Goal: Obtain resource: Obtain resource

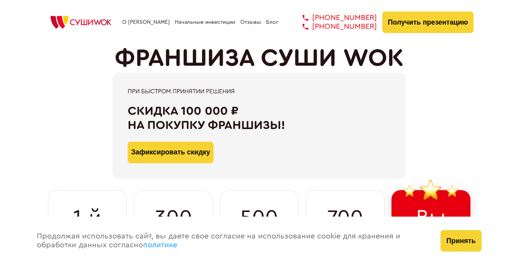
type input "WhatsApp"
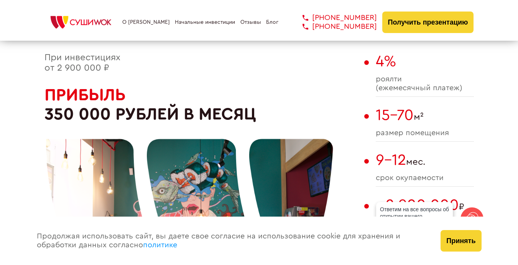
scroll to position [337, 0]
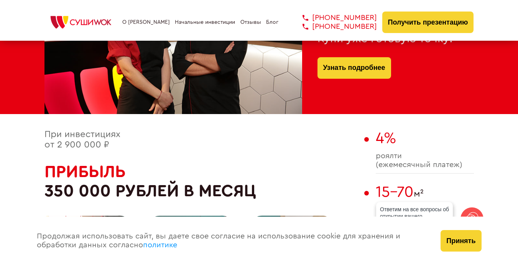
click at [180, 22] on link "Начальные инвестиции" at bounding box center [205, 22] width 60 height 6
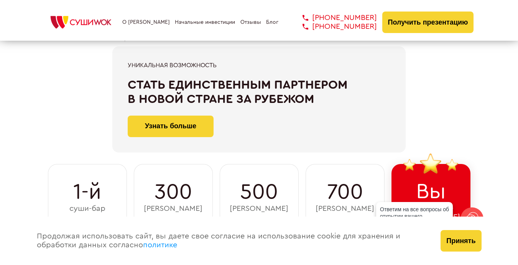
scroll to position [214, 0]
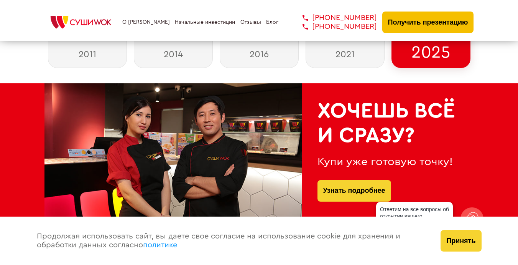
click at [425, 21] on button "Получить презентацию" at bounding box center [428, 22] width 92 height 21
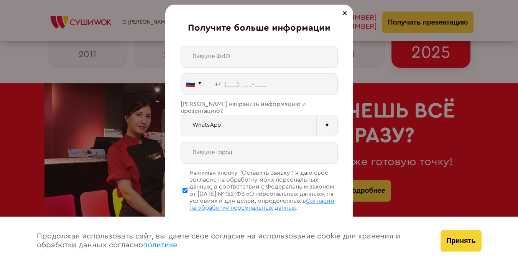
scroll to position [2363, 0]
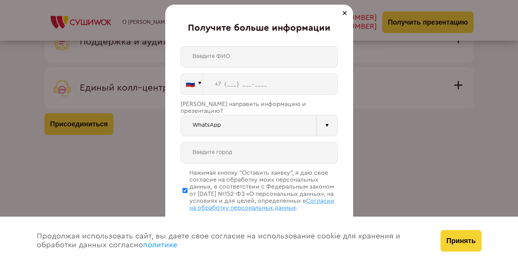
click at [240, 132] on div "🇷🇺 🇹🇷 🇧🇾 🇰🇬 🇰🇿 🇦🇿 🇦🇲 🇬🇪 🇷🇺 Vider" at bounding box center [259, 142] width 157 height 193
